Goal: Task Accomplishment & Management: Complete application form

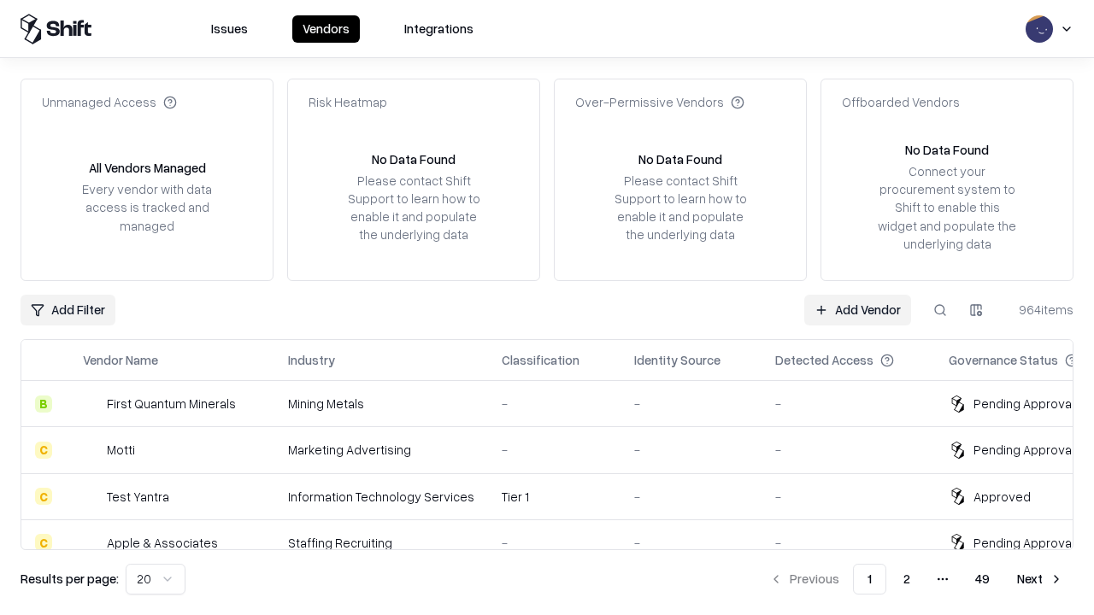
click at [857, 309] on link "Add Vendor" at bounding box center [857, 310] width 107 height 31
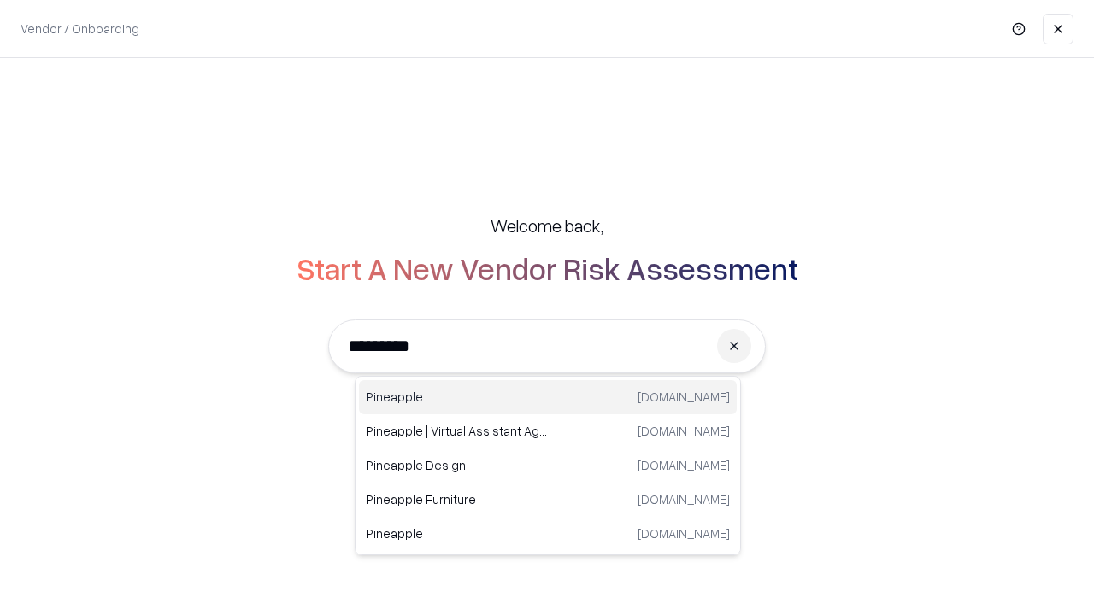
click at [548, 397] on div "Pineapple [DOMAIN_NAME]" at bounding box center [548, 397] width 378 height 34
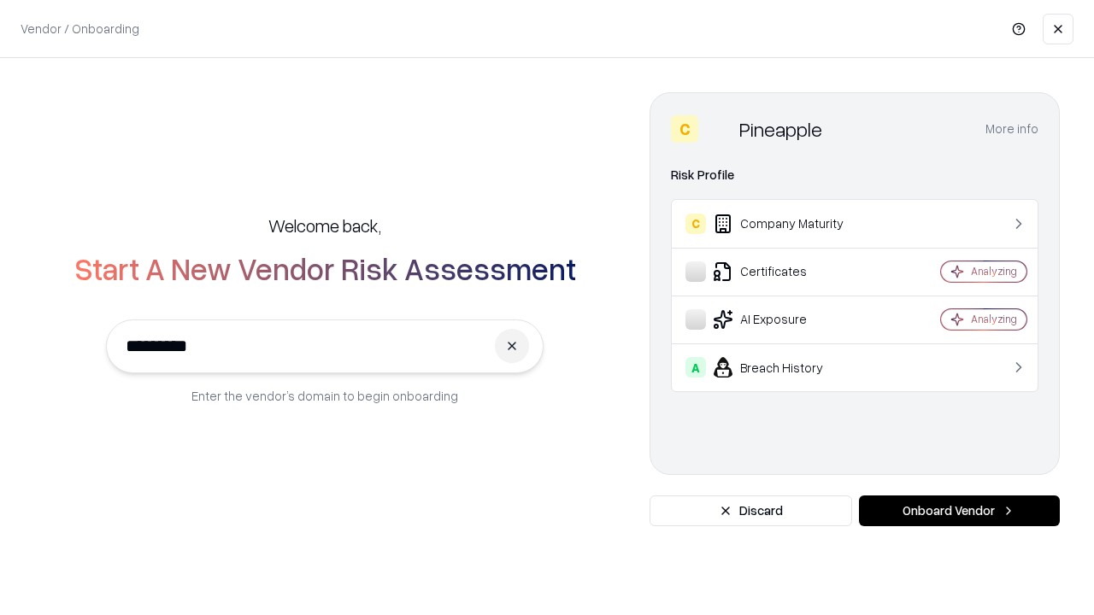
type input "*********"
click at [959, 511] on button "Onboard Vendor" at bounding box center [959, 511] width 201 height 31
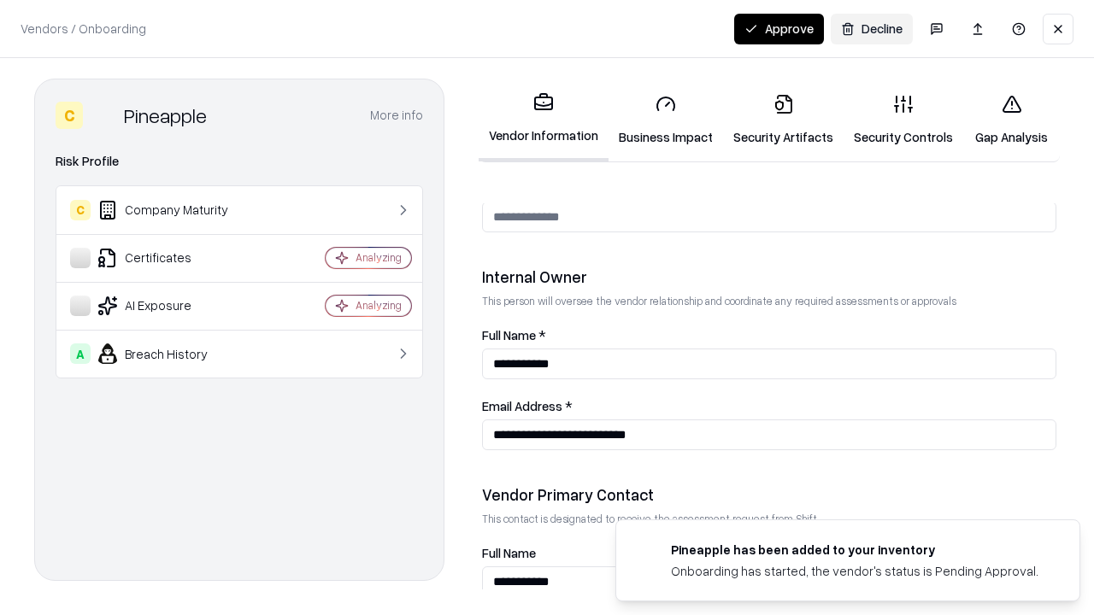
scroll to position [885, 0]
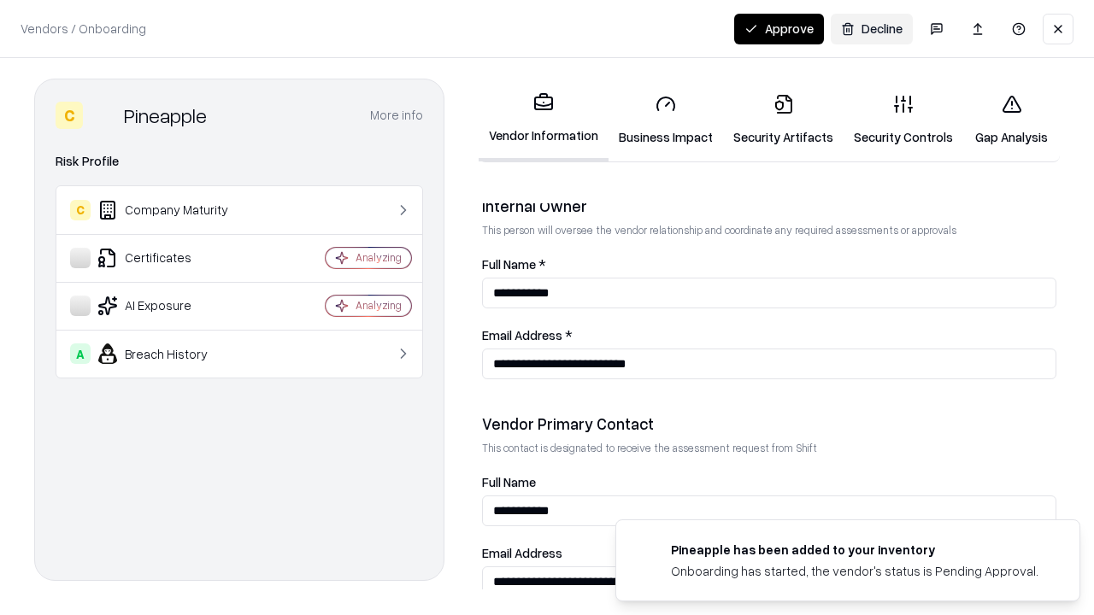
click at [783, 120] on link "Security Artifacts" at bounding box center [783, 119] width 120 height 79
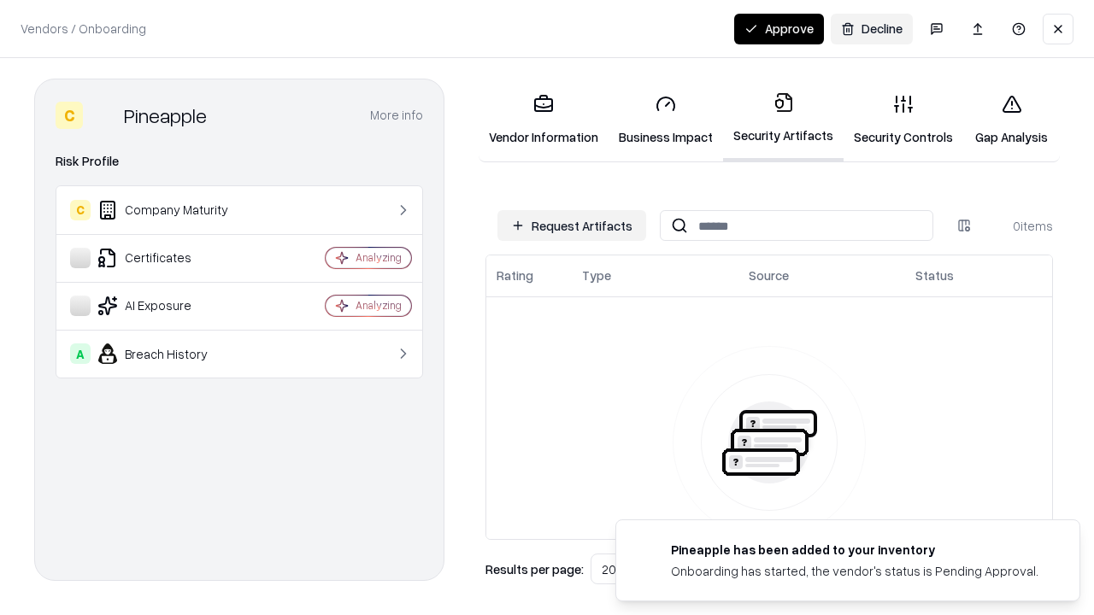
click at [572, 226] on button "Request Artifacts" at bounding box center [571, 225] width 149 height 31
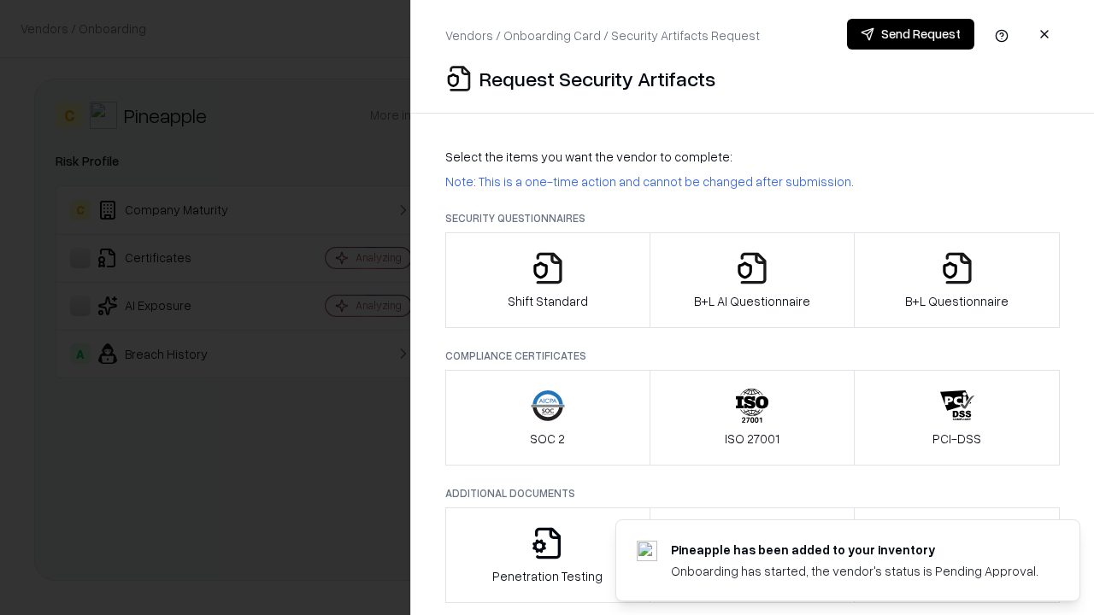
click at [956, 280] on icon "button" at bounding box center [957, 268] width 34 height 34
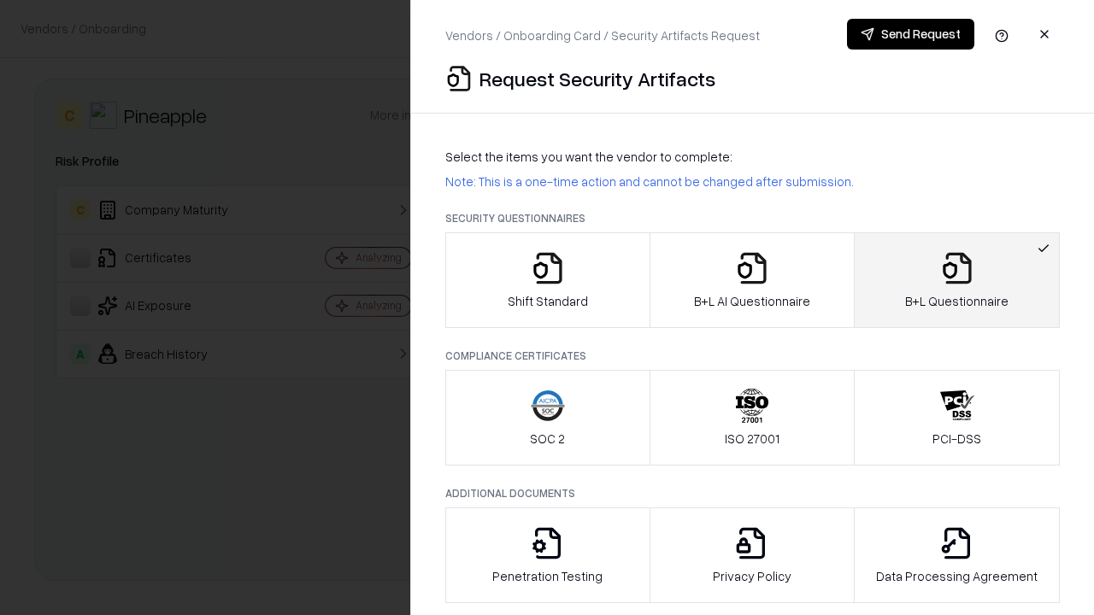
click at [751, 280] on icon "button" at bounding box center [752, 268] width 34 height 34
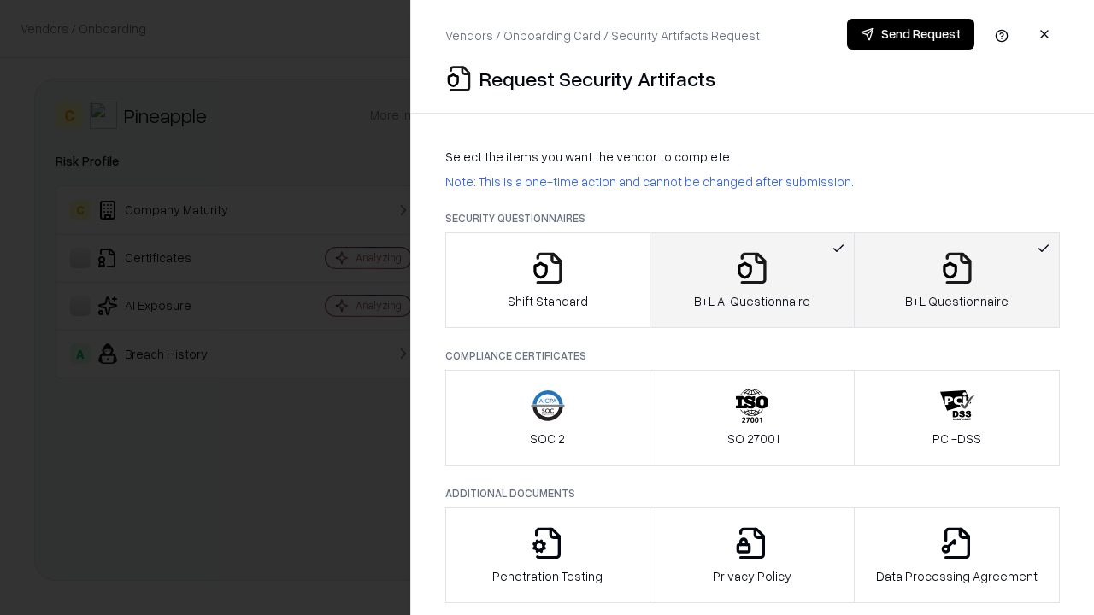
click at [910, 34] on button "Send Request" at bounding box center [910, 34] width 127 height 31
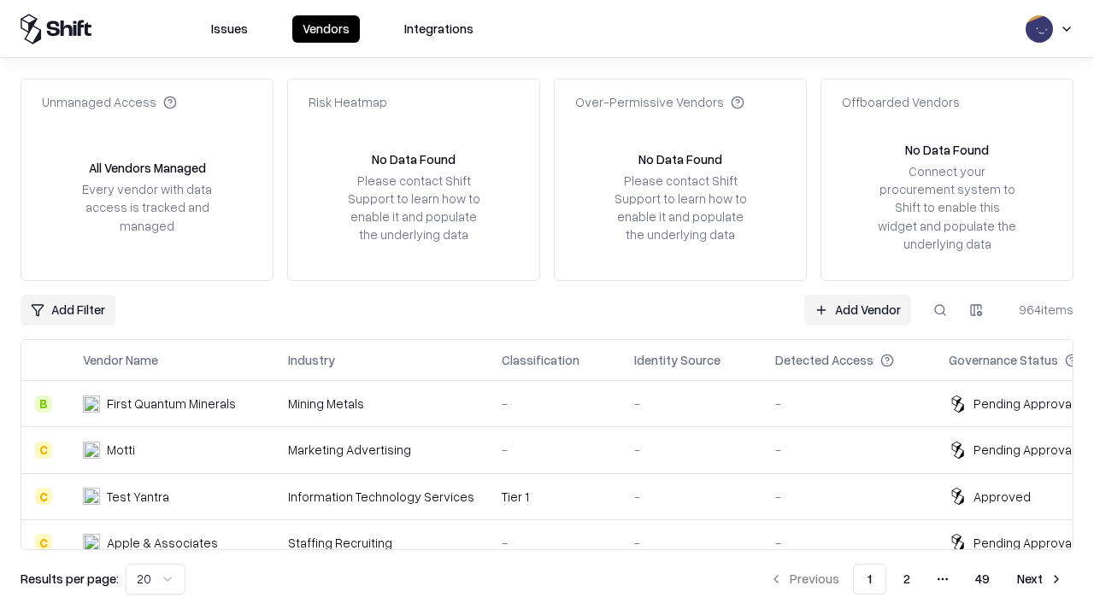
click at [940, 309] on button at bounding box center [940, 310] width 31 height 31
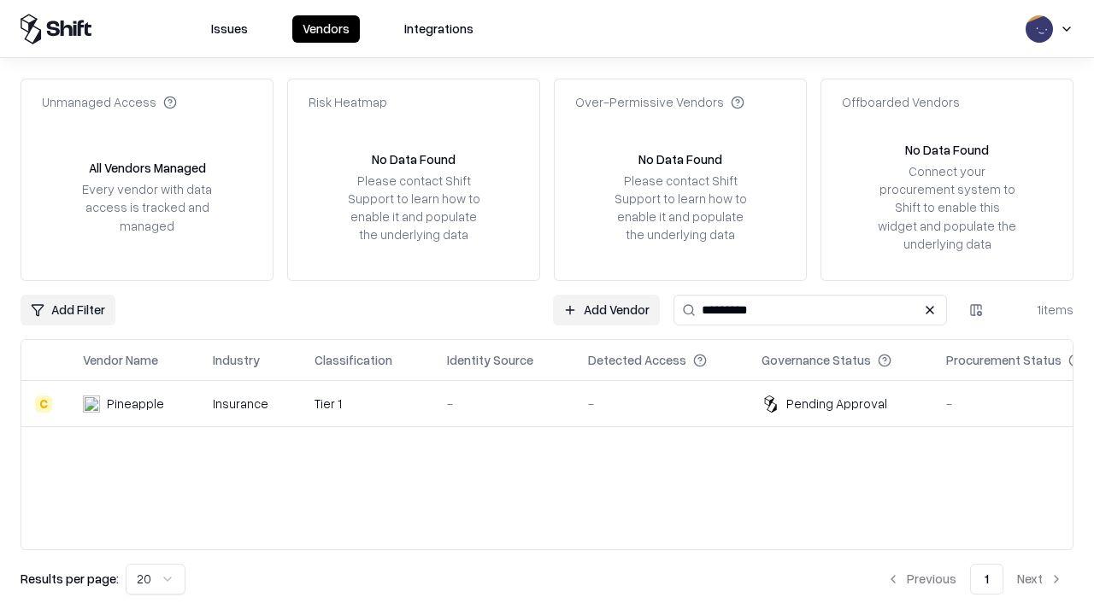
type input "*********"
click at [557, 403] on div "-" at bounding box center [504, 404] width 114 height 18
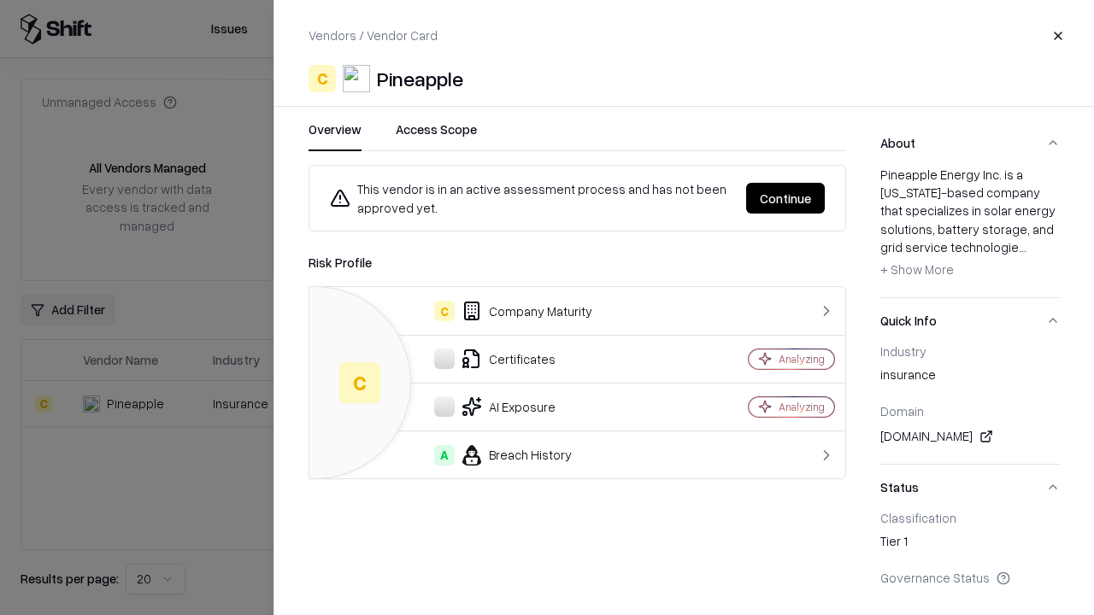
click at [785, 198] on button "Continue" at bounding box center [785, 198] width 79 height 31
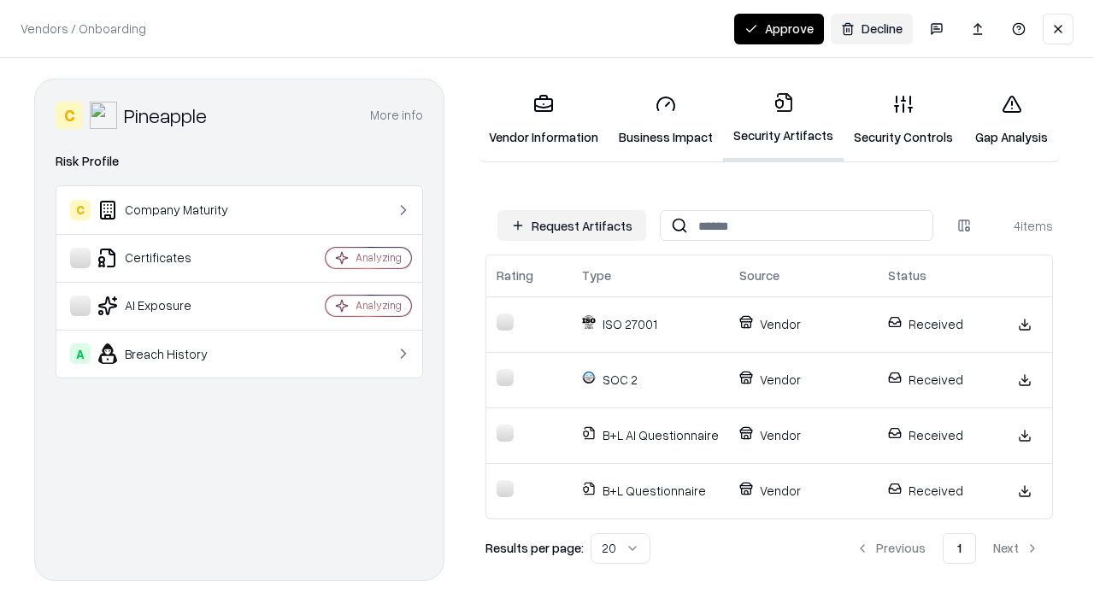
click at [778, 28] on button "Approve" at bounding box center [779, 29] width 90 height 31
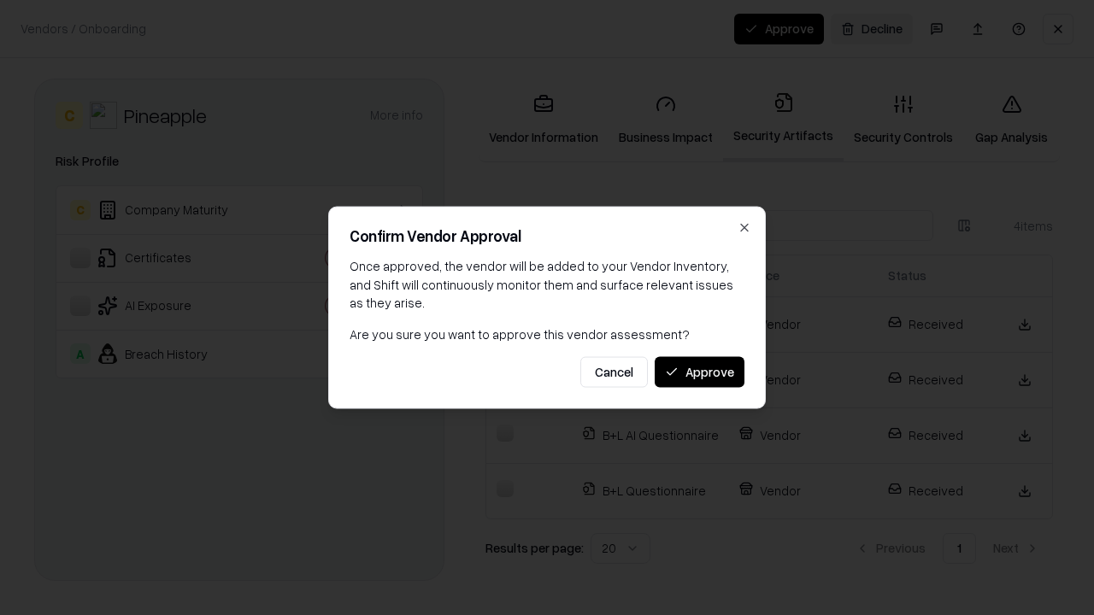
click at [699, 372] on button "Approve" at bounding box center [700, 371] width 90 height 31
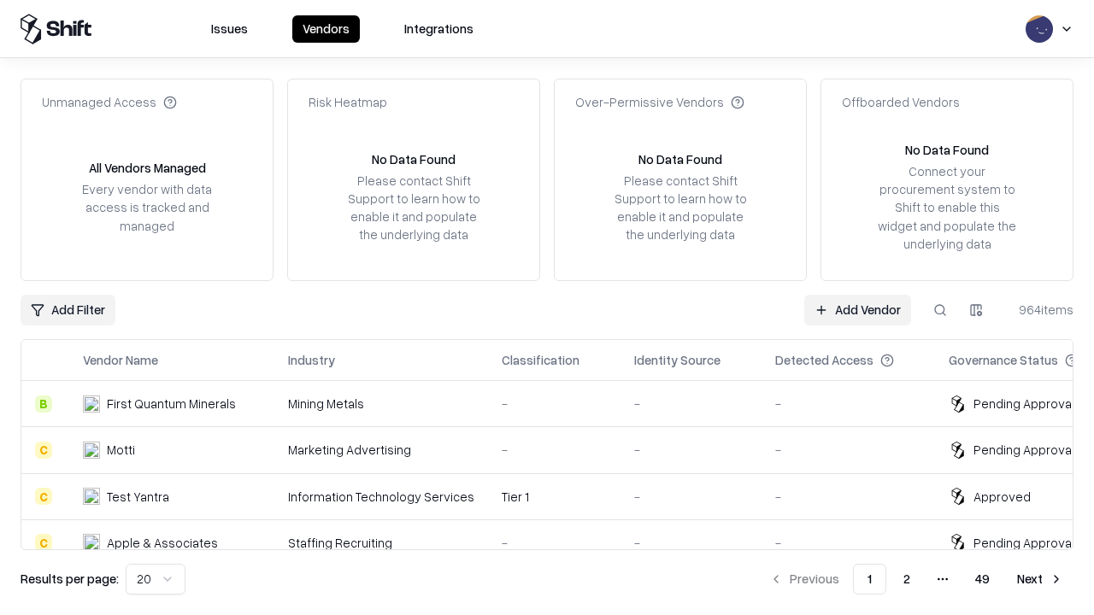
type input "*********"
click at [857, 309] on link "Add Vendor" at bounding box center [857, 310] width 107 height 31
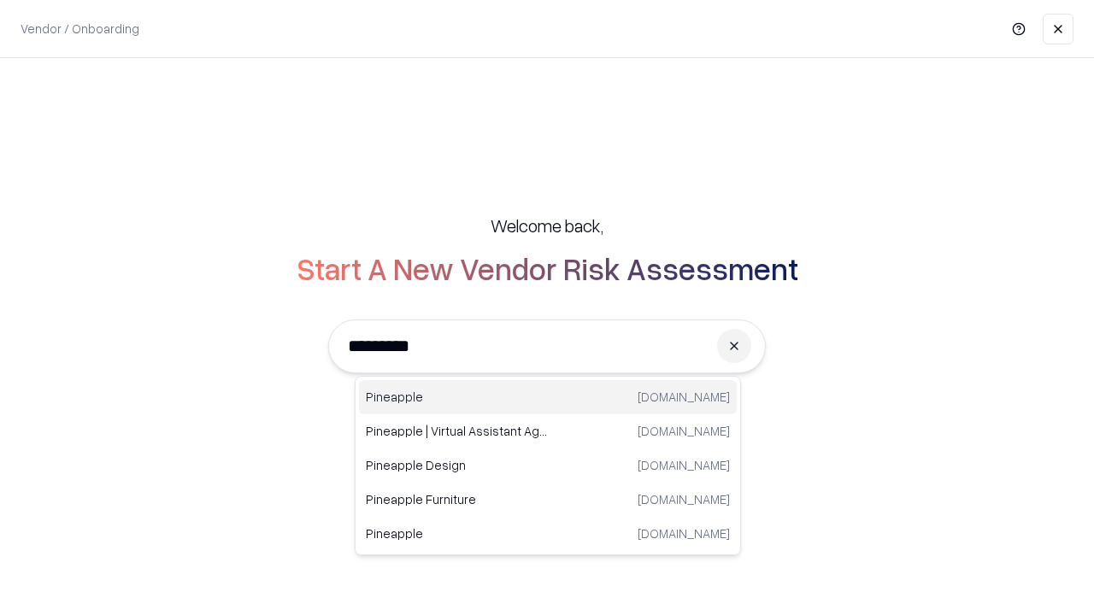
click at [548, 397] on div "Pineapple [DOMAIN_NAME]" at bounding box center [548, 397] width 378 height 34
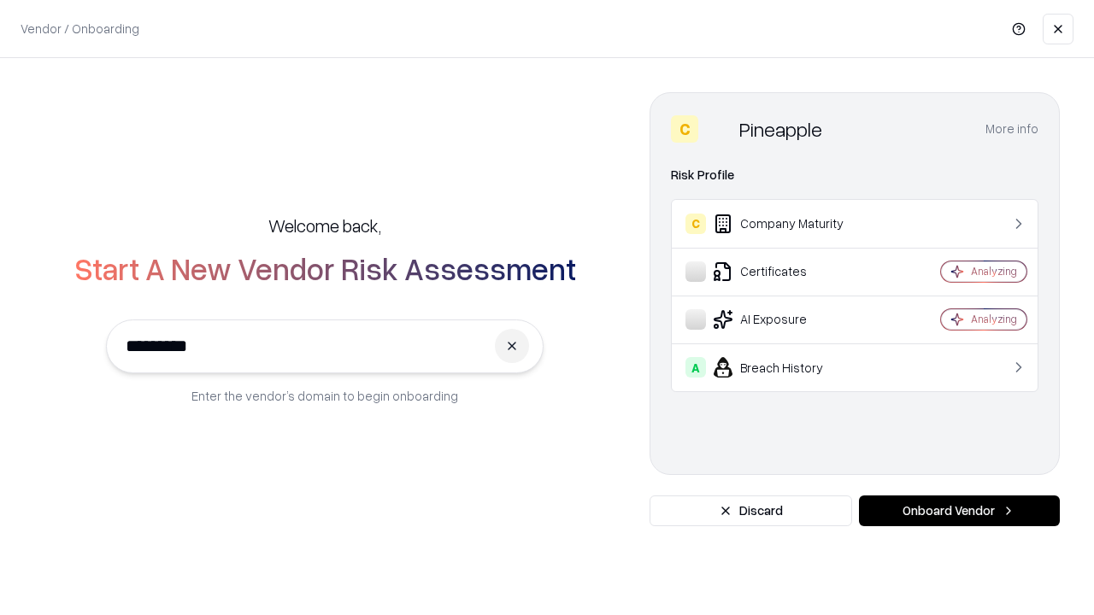
type input "*********"
click at [959, 511] on button "Onboard Vendor" at bounding box center [959, 511] width 201 height 31
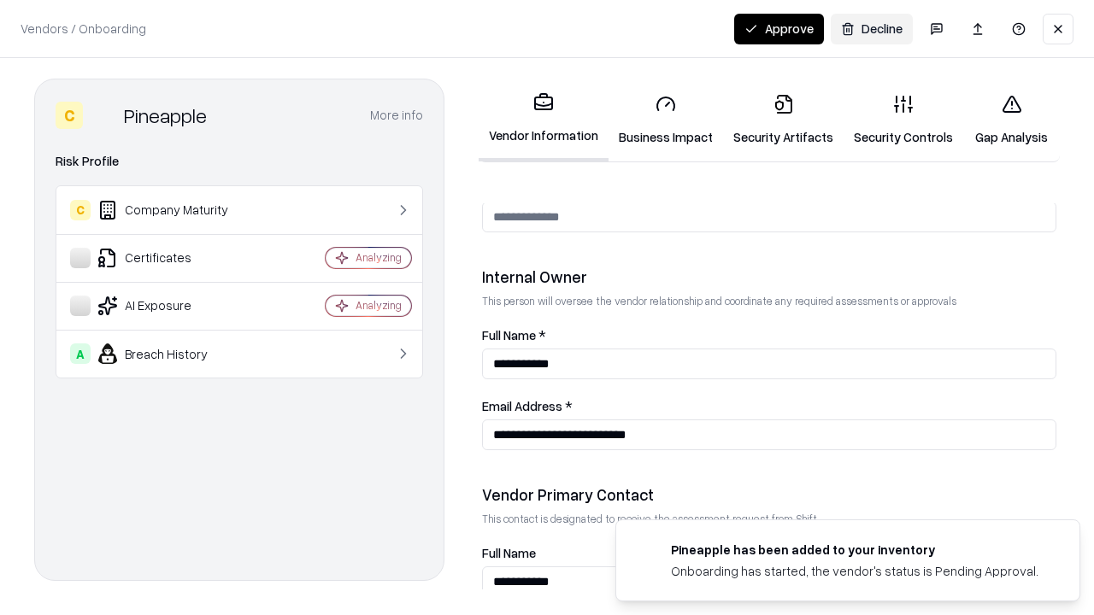
scroll to position [885, 0]
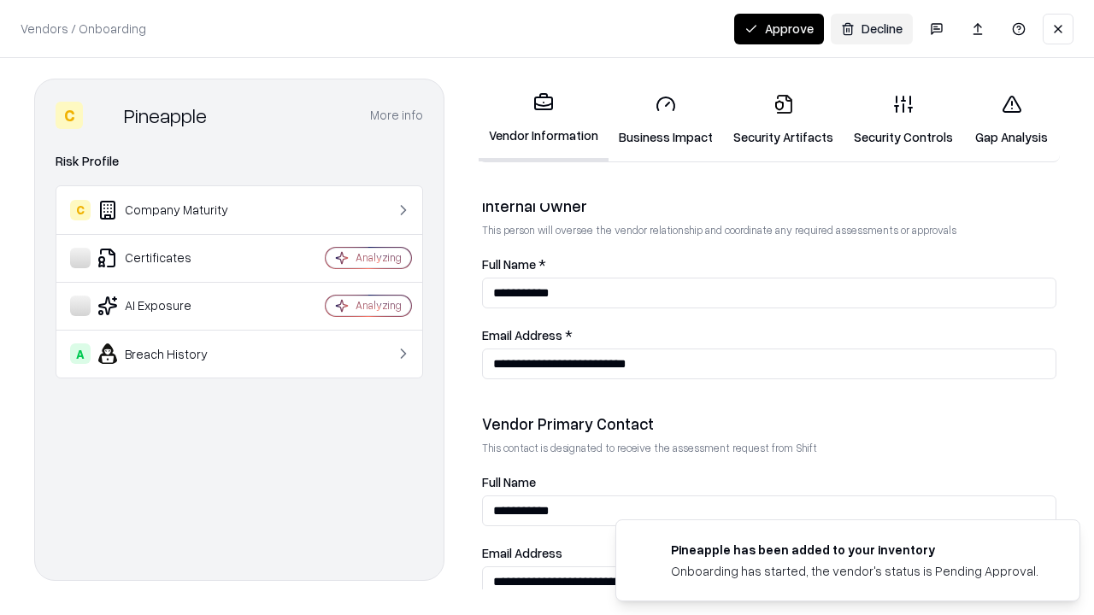
click at [778, 28] on button "Approve" at bounding box center [779, 29] width 90 height 31
